Goal: Navigation & Orientation: Find specific page/section

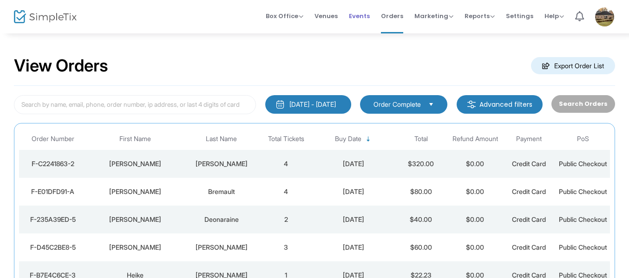
click at [360, 12] on span "Events" at bounding box center [359, 16] width 21 height 24
